Goal: Complete application form

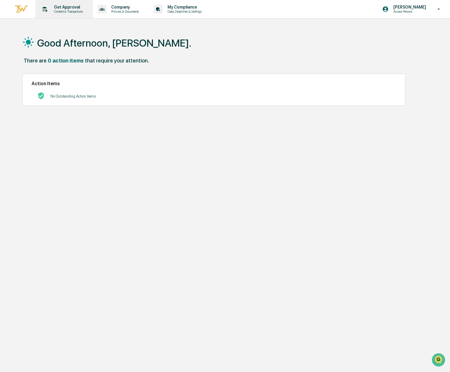
click at [76, 8] on p "Get Approval" at bounding box center [67, 7] width 37 height 5
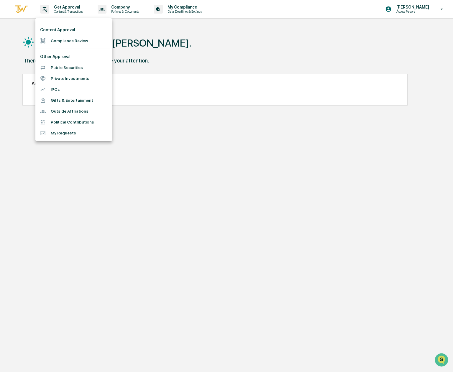
click at [76, 41] on li "Compliance Review" at bounding box center [73, 40] width 77 height 11
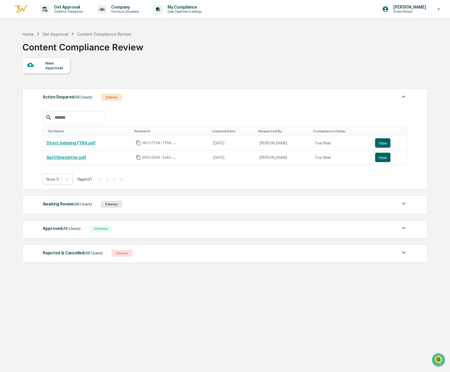
click at [58, 67] on div "New Approval" at bounding box center [55, 65] width 20 height 9
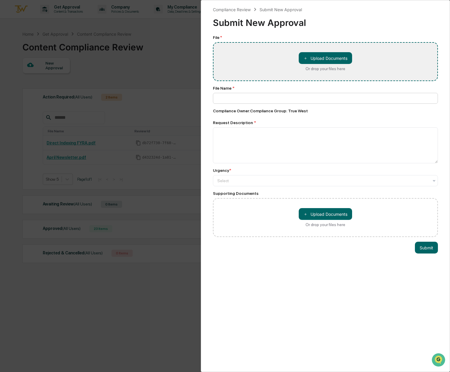
type input "**********"
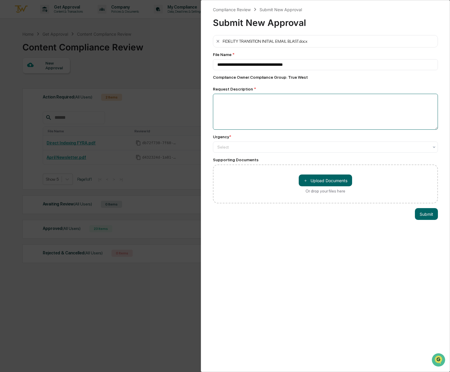
click at [230, 110] on textarea at bounding box center [325, 112] width 225 height 36
type textarea "*"
type textarea "**********"
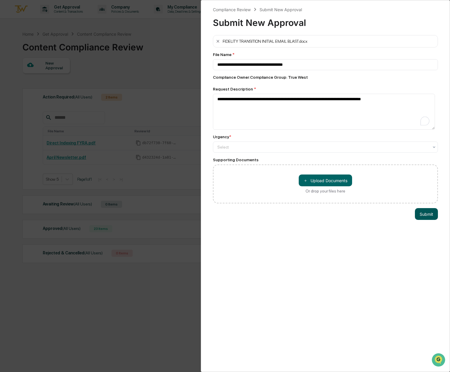
click at [419, 216] on button "Submit" at bounding box center [426, 214] width 23 height 12
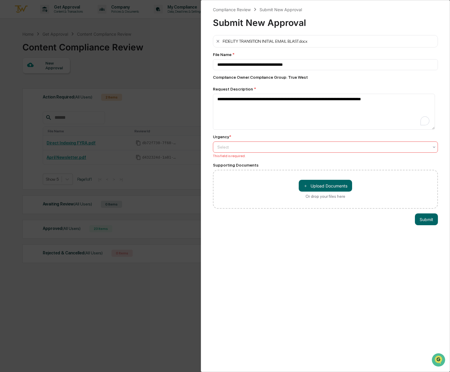
click at [226, 148] on div at bounding box center [322, 147] width 211 height 6
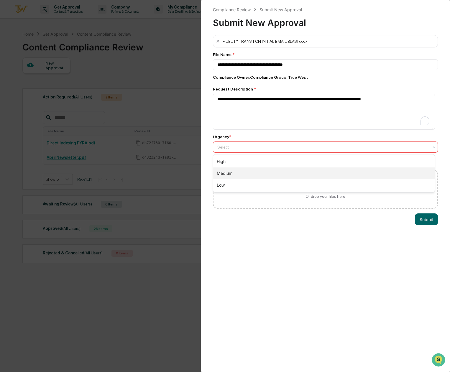
click at [227, 173] on div "Medium" at bounding box center [323, 174] width 221 height 12
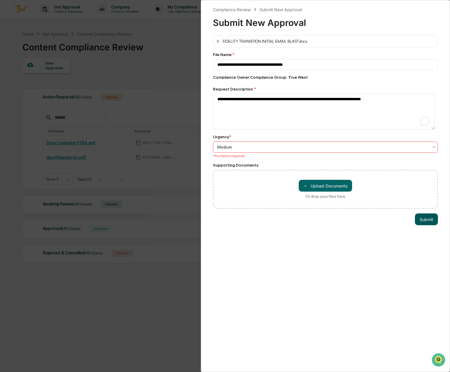
click at [418, 219] on button "Submit" at bounding box center [426, 220] width 23 height 12
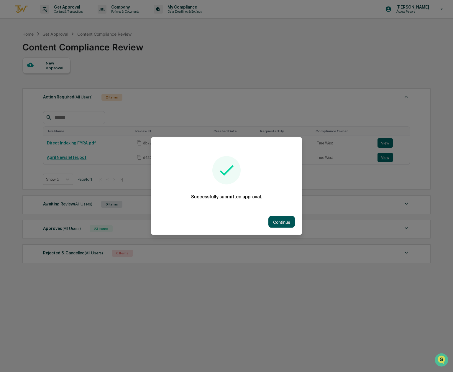
click at [284, 219] on button "Continue" at bounding box center [281, 222] width 27 height 12
